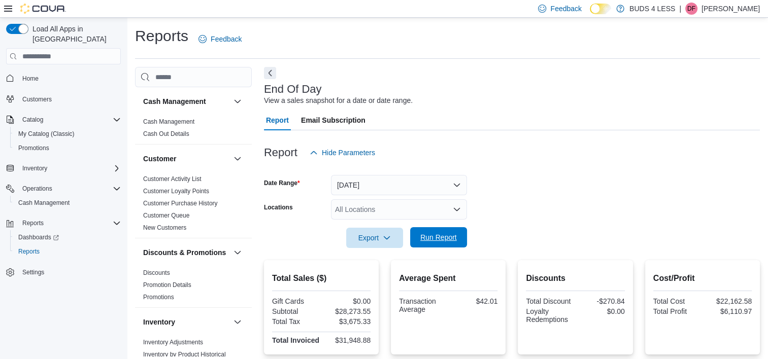
click at [450, 230] on span "Run Report" at bounding box center [438, 237] width 45 height 20
click at [441, 234] on span "Run Report" at bounding box center [438, 237] width 37 height 10
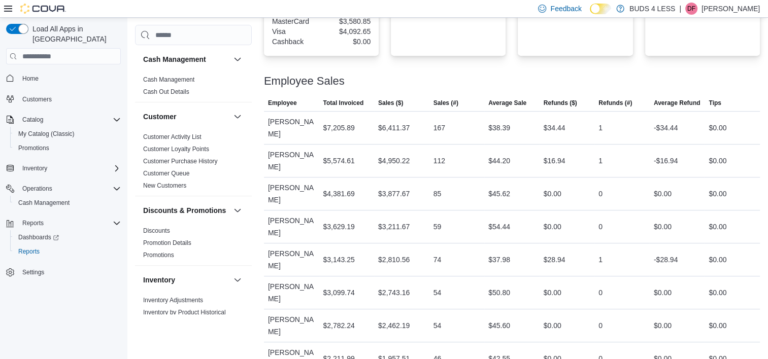
scroll to position [432, 0]
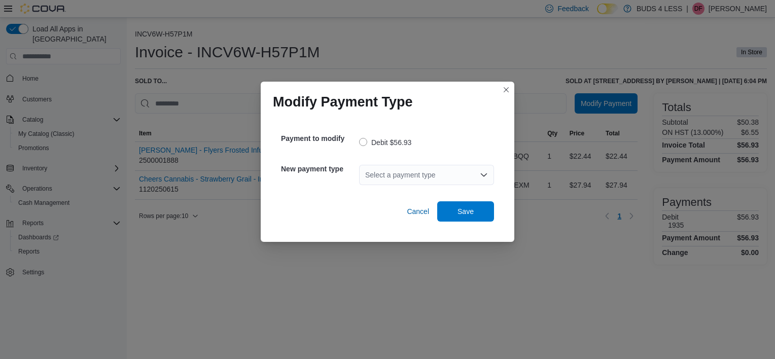
click at [406, 176] on div "Select a payment type" at bounding box center [426, 175] width 135 height 20
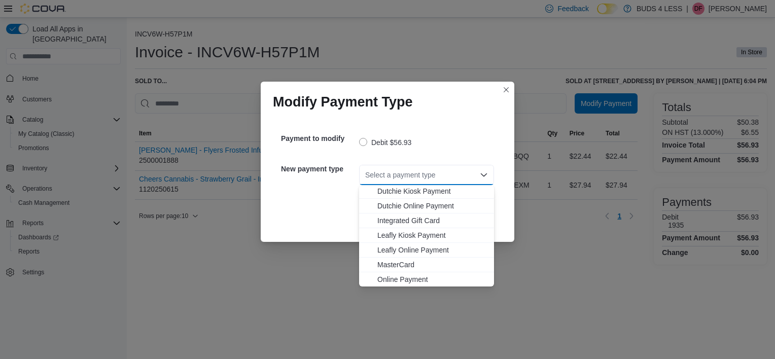
scroll to position [119, 0]
click at [416, 219] on span "MasterCard" at bounding box center [433, 220] width 111 height 10
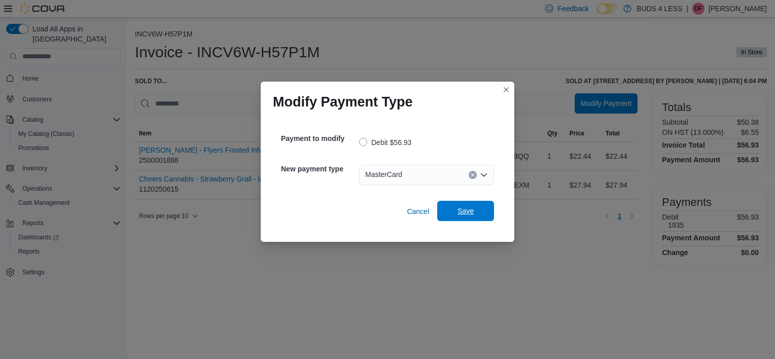
click at [477, 210] on span "Save" at bounding box center [465, 211] width 45 height 20
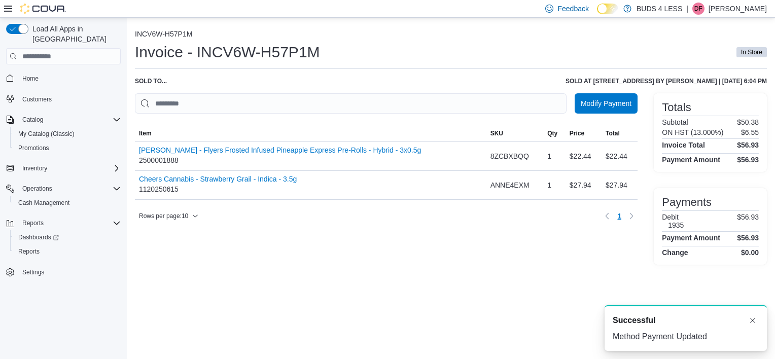
scroll to position [0, 0]
